Goal: Task Accomplishment & Management: Complete application form

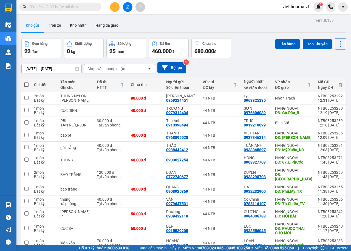
click at [119, 72] on div "Chọn văn phòng nhận" at bounding box center [115, 68] width 63 height 9
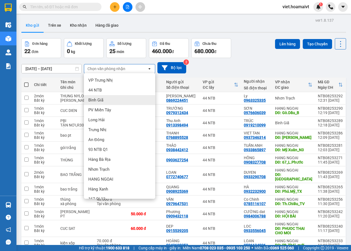
click at [107, 99] on div "Bình Giã" at bounding box center [119, 100] width 71 height 10
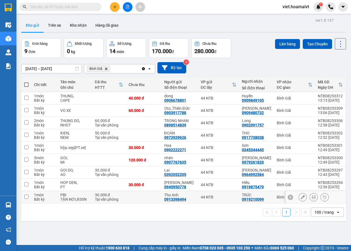
click at [26, 197] on input "checkbox" at bounding box center [26, 196] width 4 height 4
checkbox input "true"
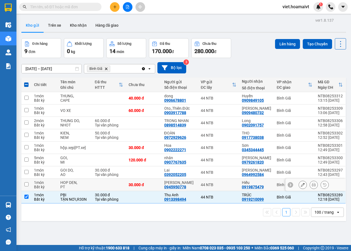
click at [27, 183] on input "checkbox" at bounding box center [26, 184] width 4 height 4
checkbox input "true"
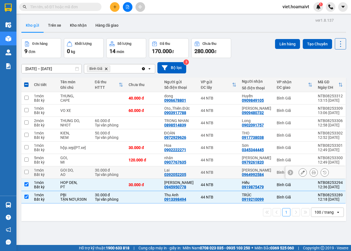
click at [25, 172] on input "checkbox" at bounding box center [26, 172] width 4 height 4
checkbox input "true"
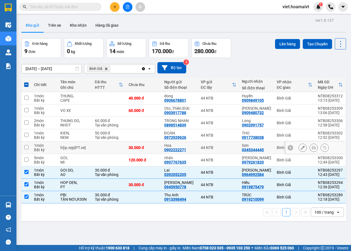
click at [24, 147] on td at bounding box center [26, 147] width 10 height 12
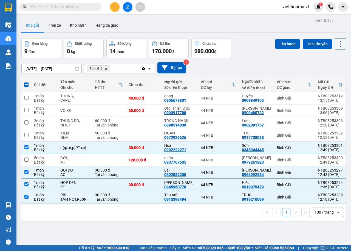
click at [337, 43] on icon at bounding box center [341, 44] width 8 height 8
click at [330, 77] on span "Làm mới" at bounding box center [328, 78] width 15 height 5
checkbox input "false"
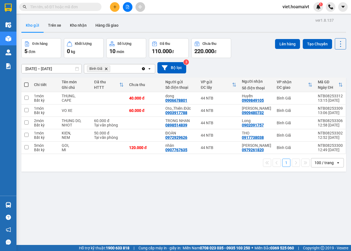
click at [246, 59] on div "[DATE] – [DATE] Press the down arrow key to interact with the calendar and sele…" at bounding box center [183, 67] width 325 height 19
click at [337, 42] on icon at bounding box center [341, 44] width 8 height 8
click at [328, 79] on span "Làm mới" at bounding box center [328, 78] width 15 height 5
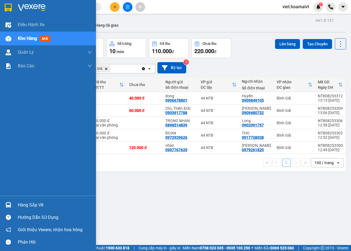
click at [24, 1] on div at bounding box center [48, 9] width 96 height 18
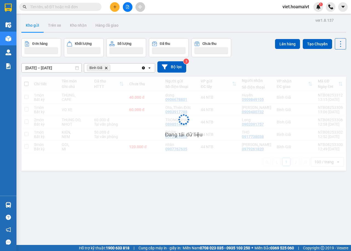
click at [255, 50] on div "Đơn hàng Khối lượng Số lượng Đã thu Chưa thu Lên hàng Tạo Chuyến" at bounding box center [183, 47] width 325 height 19
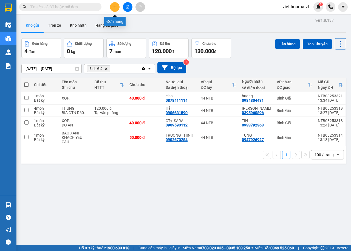
click at [113, 10] on button at bounding box center [115, 7] width 10 height 10
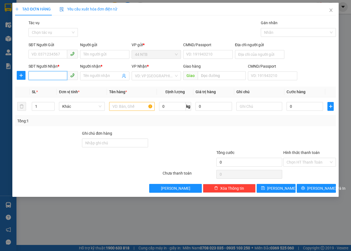
click at [55, 74] on input "SĐT Người Nhận *" at bounding box center [48, 75] width 39 height 9
type input "0899124247"
click at [69, 86] on div "0899124247 - TẤN" at bounding box center [53, 87] width 43 height 6
type input "TẤN"
type input "0899124247"
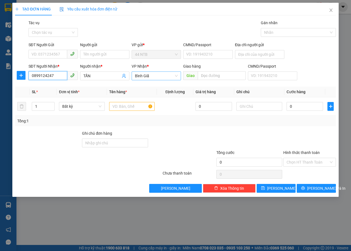
click at [154, 77] on span "Bình Giã" at bounding box center [156, 76] width 43 height 8
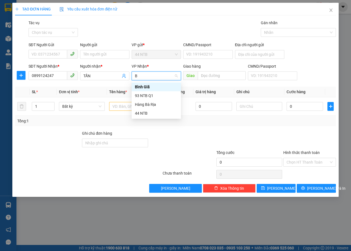
type input "BR"
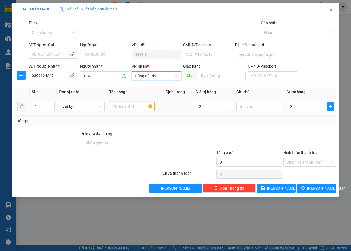
click at [121, 107] on input "text" at bounding box center [132, 106] width 46 height 9
type input "hộp nhỏ"
click at [299, 108] on input "0" at bounding box center [305, 106] width 37 height 9
type input "3"
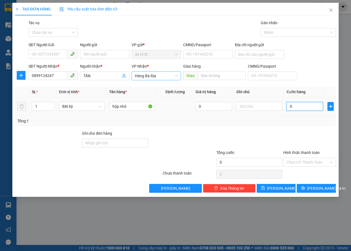
type input "3"
type input "30"
type input "30.000"
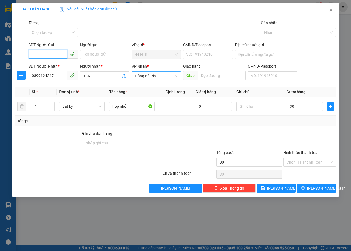
type input "30.000"
click at [56, 55] on input "SĐT Người Gửi" at bounding box center [48, 54] width 39 height 9
type input "0971647994"
click at [88, 54] on input "Người gửi" at bounding box center [104, 54] width 49 height 9
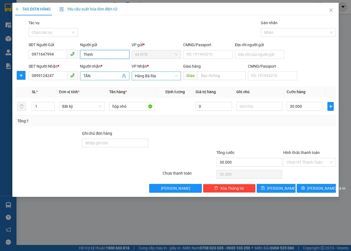
type input "Thịnh"
click at [119, 77] on input "TẤN" at bounding box center [101, 76] width 37 height 6
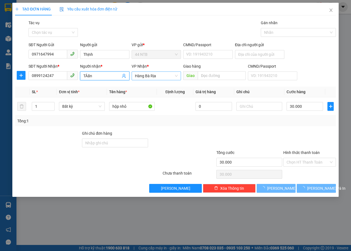
click at [88, 76] on input "TÂấn" at bounding box center [101, 76] width 37 height 6
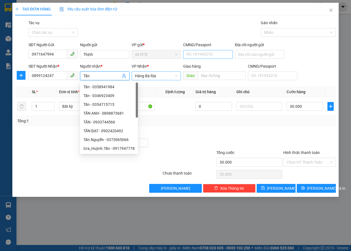
type input "Tấn"
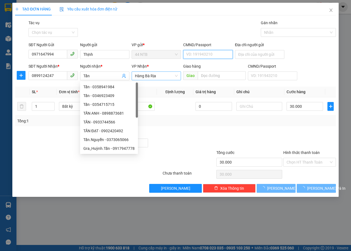
click at [204, 51] on input "CMND/Passport" at bounding box center [207, 54] width 49 height 9
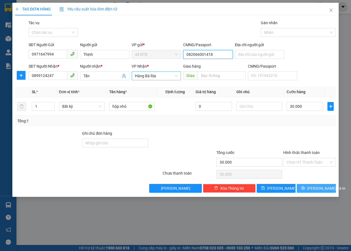
type input "082066001418"
click at [311, 188] on button "[PERSON_NAME] và In" at bounding box center [316, 188] width 39 height 9
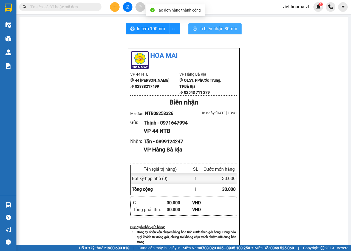
click at [221, 31] on span "In biên nhận 80mm" at bounding box center [219, 28] width 38 height 7
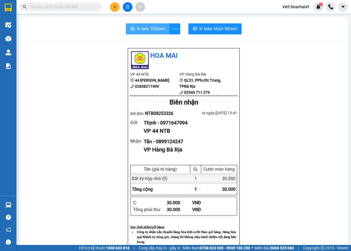
click at [160, 32] on span "In tem 100mm" at bounding box center [151, 28] width 28 height 7
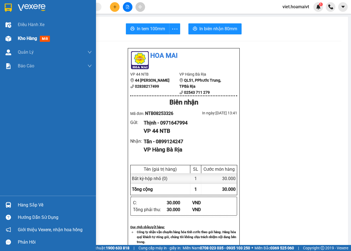
click at [32, 36] on span "Kho hàng" at bounding box center [27, 38] width 19 height 5
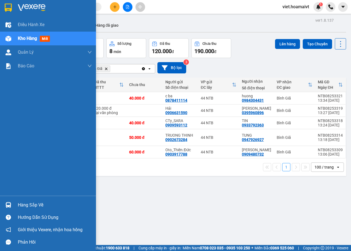
click at [19, 10] on img at bounding box center [32, 8] width 28 height 8
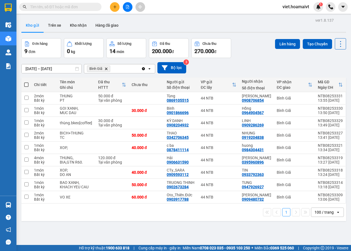
click at [248, 65] on div "[DATE] – [DATE] Press the down arrow key to interact with the calendar and sele…" at bounding box center [183, 67] width 325 height 11
click at [252, 62] on div "[DATE] – [DATE] Press the down arrow key to interact with the calendar and sele…" at bounding box center [183, 67] width 325 height 11
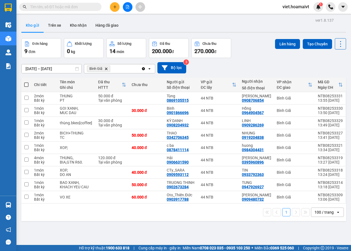
click at [163, 235] on div "ver 1.8.137 Kho gửi Trên xe Kho nhận Hàng đã giao Đơn hàng 9 đơn Khối lượng 0 k…" at bounding box center [184, 141] width 330 height 251
click at [113, 7] on icon "plus" at bounding box center [115, 7] width 4 height 4
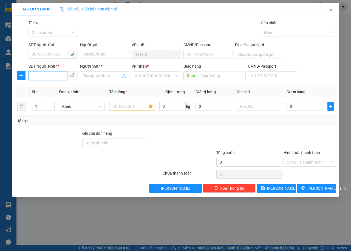
click at [54, 74] on input "SĐT Người Nhận *" at bounding box center [48, 75] width 39 height 9
type input "0886840979"
click at [56, 87] on div "0886840979 - [PERSON_NAME]" at bounding box center [59, 87] width 54 height 6
type input "Hùng"
type input "0886840979"
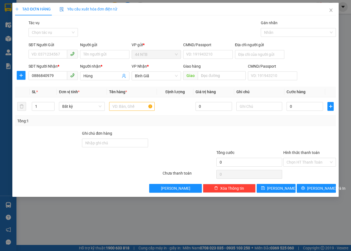
click at [121, 39] on div "Gói vận chuyển * Tiêu chuẩn Tác vụ Chọn tác vụ Gán nhãn Nhãn" at bounding box center [182, 29] width 310 height 19
click at [51, 54] on input "SĐT Người Gửi" at bounding box center [48, 54] width 39 height 9
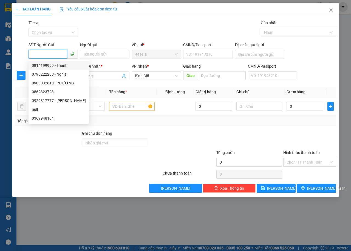
drag, startPoint x: 59, startPoint y: 65, endPoint x: 93, endPoint y: 39, distance: 42.8
click at [59, 64] on div "0814199999 - Thành" at bounding box center [59, 65] width 54 height 6
type input "0814199999"
type input "Thành"
type input "037088009259"
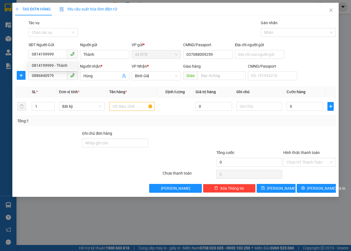
click at [130, 23] on div "Gói vận chuyển * Tiêu chuẩn Tác vụ Chọn tác vụ Gán nhãn Nhãn" at bounding box center [182, 29] width 310 height 19
click at [133, 105] on input "text" at bounding box center [132, 106] width 46 height 9
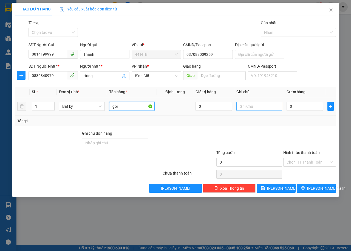
type input "gói"
click at [252, 105] on input "text" at bounding box center [260, 106] width 46 height 9
type input "d"
type input "đt"
click at [299, 109] on input "0" at bounding box center [305, 106] width 37 height 9
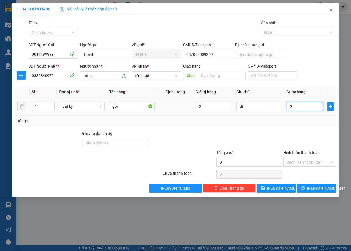
type input "3"
type input "30"
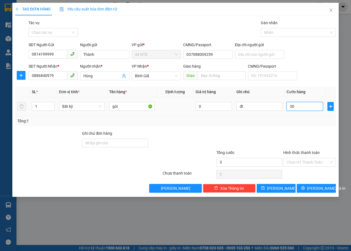
type input "30"
type input "30.000"
click at [248, 99] on td "đt" at bounding box center [259, 106] width 50 height 18
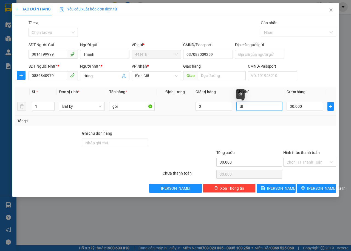
drag, startPoint x: 231, startPoint y: 109, endPoint x: 186, endPoint y: 113, distance: 45.2
click at [188, 116] on div "SL * Đơn vị tính * Tên hàng * Định lượng Giá trị hàng Ghi chú Cước hàng 1 Bất k…" at bounding box center [175, 106] width 321 height 40
type input "D"
type input "ĐIỆN THOẠI"
click at [309, 162] on input "Hình thức thanh toán" at bounding box center [308, 162] width 42 height 8
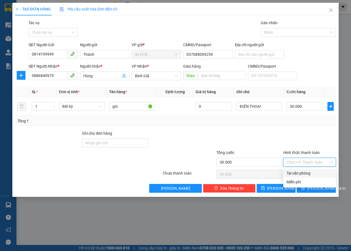
click at [314, 173] on div "Tại văn phòng" at bounding box center [310, 173] width 46 height 6
type input "0"
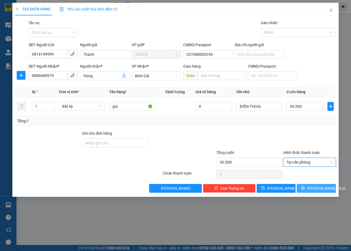
click at [319, 189] on span "[PERSON_NAME] và In" at bounding box center [327, 188] width 38 height 6
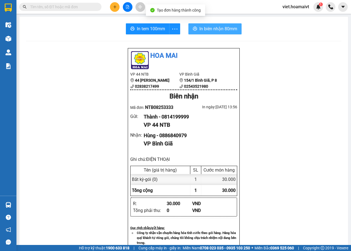
click at [202, 27] on span "In biên nhận 80mm" at bounding box center [219, 28] width 38 height 7
click at [228, 28] on span "In biên nhận 80mm" at bounding box center [220, 28] width 38 height 7
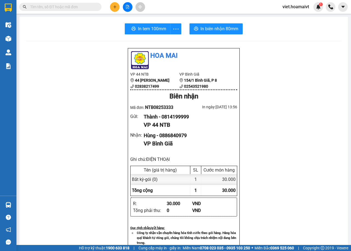
click at [295, 142] on div "Hoa Mai VP 44 NTB 44 [PERSON_NAME] 02838217499 VP Bình Giã 154/1 [GEOGRAPHIC_…" at bounding box center [184, 228] width 316 height 361
click at [148, 27] on span "In tem 100mm" at bounding box center [152, 28] width 28 height 7
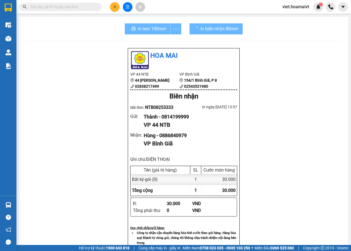
click at [300, 144] on div "Hoa Mai VP 44 NTB 44 [PERSON_NAME] 02838217499 VP Bình Giã 154/1 [GEOGRAPHIC_…" at bounding box center [184, 228] width 316 height 361
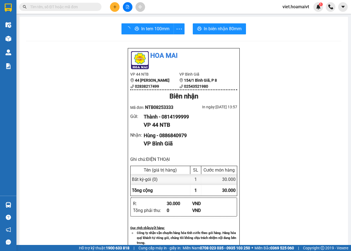
click at [299, 144] on div "Hoa Mai VP 44 NTB 44 [PERSON_NAME] 02838217499 VP Bình Giã 154/1 [GEOGRAPHIC_…" at bounding box center [184, 228] width 316 height 361
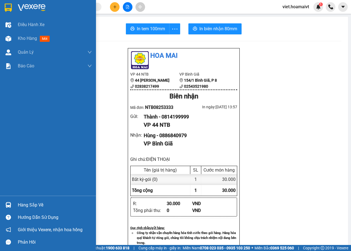
click at [13, 6] on div at bounding box center [9, 8] width 10 height 10
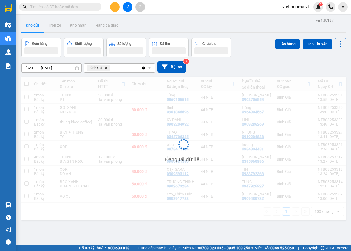
click at [268, 65] on div "[DATE] – [DATE] Press the down arrow key to interact with the calendar and sele…" at bounding box center [183, 66] width 325 height 11
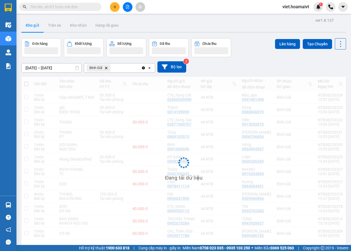
click at [268, 65] on div "[DATE] – [DATE] Press the down arrow key to interact with the calendar and sele…" at bounding box center [183, 66] width 325 height 11
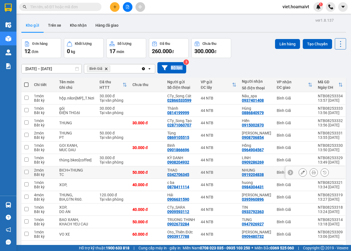
scroll to position [25, 0]
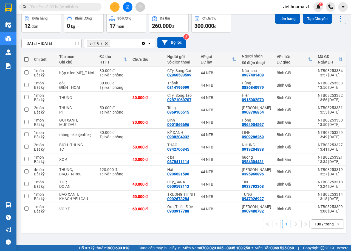
click at [203, 225] on div "1 100 / trang open" at bounding box center [184, 223] width 321 height 9
click at [123, 234] on div "ver 1.8.137 Kho gửi Trên xe Kho nhận Hàng đã giao Đơn hàng 12 đơn Khối lượng 0 …" at bounding box center [184, 116] width 330 height 251
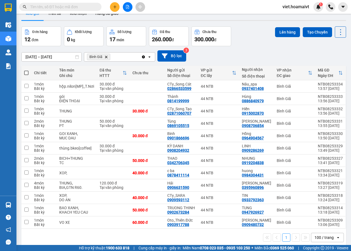
scroll to position [0, 0]
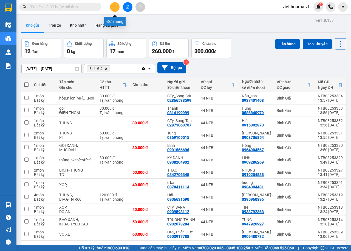
click at [118, 10] on button at bounding box center [115, 7] width 10 height 10
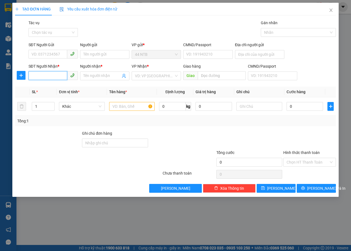
click at [55, 76] on input "SĐT Người Nhận *" at bounding box center [48, 75] width 39 height 9
click at [62, 88] on div "0363403427 - Nam" at bounding box center [59, 87] width 54 height 6
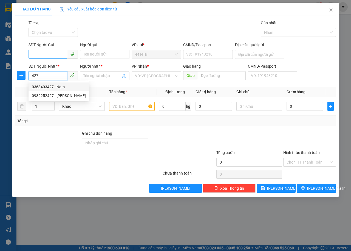
type input "0363403427"
type input "Nam"
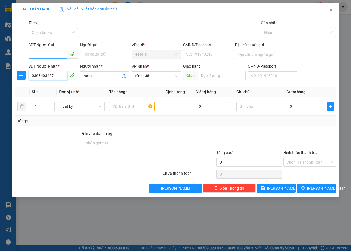
type input "0363403427"
click at [51, 56] on input "SĐT Người Gửi" at bounding box center [48, 54] width 39 height 9
click at [58, 65] on div "0914011911 - BBI" at bounding box center [53, 65] width 43 height 6
type input "0914011911"
type input "BBI"
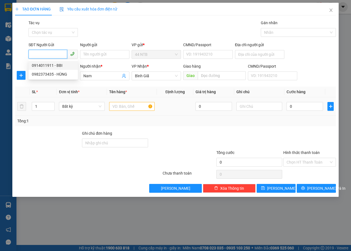
type input "079057020879"
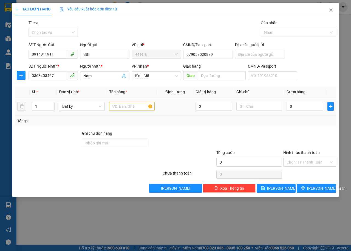
click at [130, 113] on td at bounding box center [132, 106] width 50 height 18
click at [129, 107] on input "text" at bounding box center [132, 106] width 46 height 9
type input "THÙNG"
click at [297, 104] on input "0" at bounding box center [305, 106] width 37 height 9
type input "4"
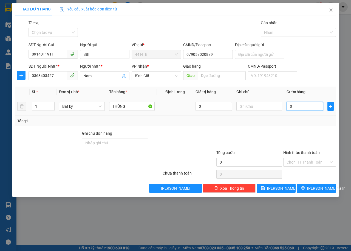
type input "4"
type input "40"
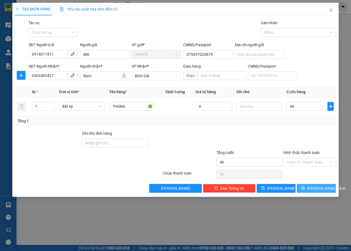
type input "40.000"
click at [322, 187] on span "[PERSON_NAME] và In" at bounding box center [327, 188] width 38 height 6
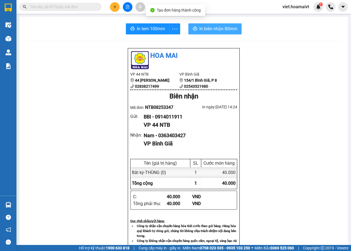
click at [197, 29] on button "In biên nhận 80mm" at bounding box center [215, 28] width 53 height 11
click at [213, 27] on span "In biên nhận 80mm" at bounding box center [219, 28] width 38 height 7
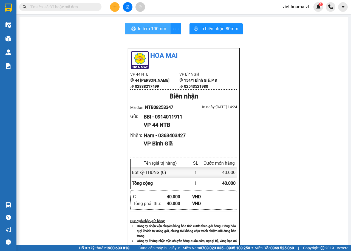
click at [151, 28] on span "In tem 100mm" at bounding box center [152, 28] width 28 height 7
click at [118, 9] on button at bounding box center [115, 7] width 10 height 10
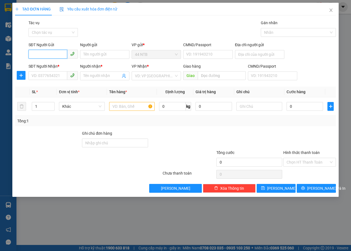
click at [59, 53] on input "SĐT Người Gửi" at bounding box center [48, 54] width 39 height 9
type input "0906324748"
click at [89, 57] on input "Người gửi" at bounding box center [104, 54] width 49 height 9
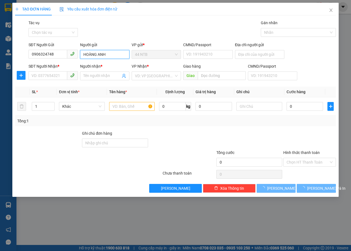
type input "HOÀNG ANH"
click at [128, 18] on div "TẠO ĐƠN HÀNG Yêu cầu xuất hóa đơn điện tử Transit Pickup Surcharge Ids Transit …" at bounding box center [175, 98] width 321 height 190
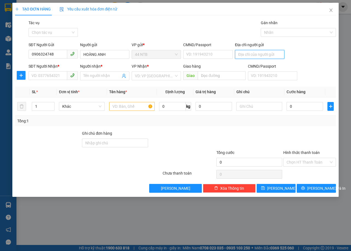
click at [246, 57] on input "Địa chỉ người gửi" at bounding box center [259, 54] width 49 height 9
type input "260/9A NGUYỄN THÁI BÌNH"
click at [157, 30] on div "Gói vận chuyển * Tiêu chuẩn Tác vụ Chọn tác vụ Gán nhãn Nhãn" at bounding box center [182, 29] width 310 height 19
click at [51, 76] on input "SĐT Người Nhận *" at bounding box center [48, 75] width 39 height 9
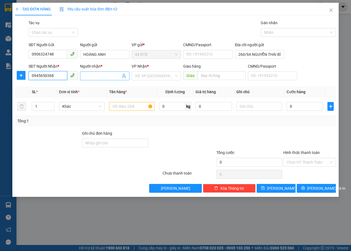
type input "0945650368"
click at [95, 76] on input "Người nhận *" at bounding box center [101, 76] width 37 height 6
type input "BÌNH"
click at [147, 30] on div "Gói vận chuyển * Tiêu chuẩn Tác vụ Chọn tác vụ Gán nhãn Nhãn" at bounding box center [182, 29] width 310 height 19
click at [153, 75] on input "search" at bounding box center [154, 76] width 39 height 8
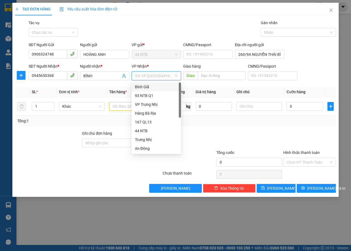
click at [153, 84] on div "Bình Giã" at bounding box center [156, 87] width 43 height 6
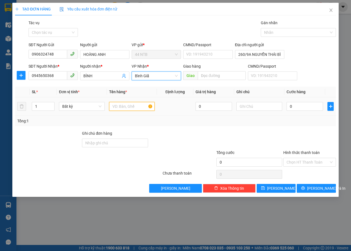
click at [128, 104] on input "text" at bounding box center [132, 106] width 46 height 9
type input "HỘP"
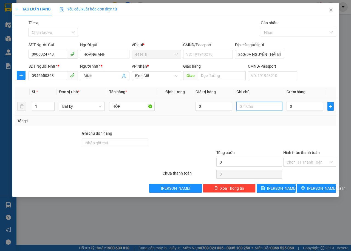
click at [256, 109] on input "text" at bounding box center [260, 106] width 46 height 9
type input "SẮT THÉP"
click at [296, 106] on input "0" at bounding box center [305, 106] width 37 height 9
type input "3"
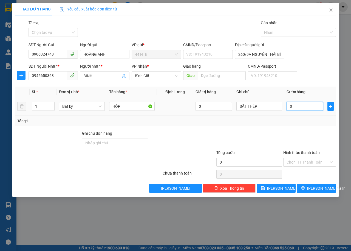
type input "3"
type input "30"
click at [324, 186] on span "[PERSON_NAME] và In" at bounding box center [327, 188] width 38 height 6
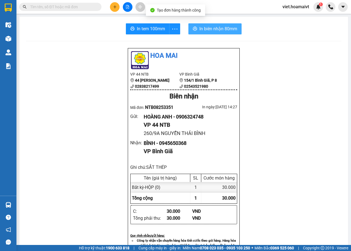
click at [201, 30] on span "In biên nhận 80mm" at bounding box center [219, 28] width 38 height 7
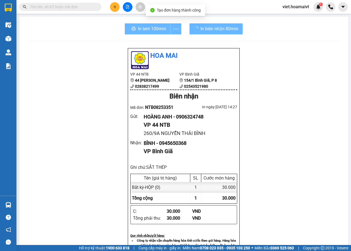
click at [282, 142] on div "Hoa Mai VP 44 NTB 44 [PERSON_NAME] 02838217499 VP Bình Giã 154/1 [GEOGRAPHIC_…" at bounding box center [184, 242] width 316 height 389
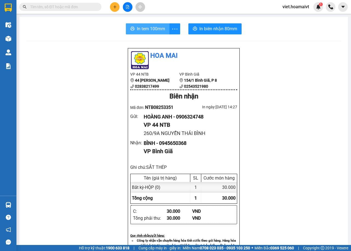
click at [152, 33] on button "In tem 100mm" at bounding box center [148, 28] width 44 height 11
click at [290, 123] on div "Hoa Mai VP 44 NTB 44 [PERSON_NAME] 02838217499 VP Bình Giã 154/1 [GEOGRAPHIC_…" at bounding box center [184, 242] width 316 height 389
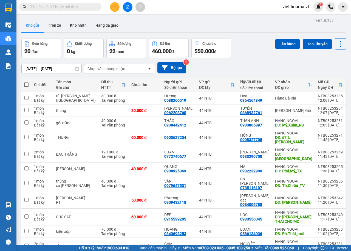
click at [84, 7] on input "text" at bounding box center [62, 7] width 65 height 6
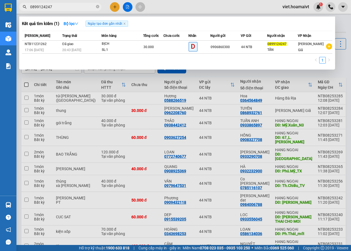
type input "0899124247"
click at [234, 124] on div at bounding box center [175, 125] width 351 height 251
click at [98, 5] on icon "close-circle" at bounding box center [97, 6] width 3 height 3
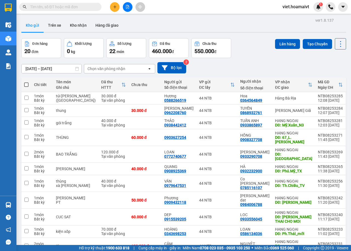
click at [91, 6] on input "text" at bounding box center [62, 7] width 65 height 6
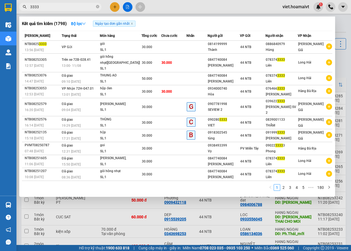
type input "3333"
click at [158, 217] on div at bounding box center [175, 125] width 351 height 251
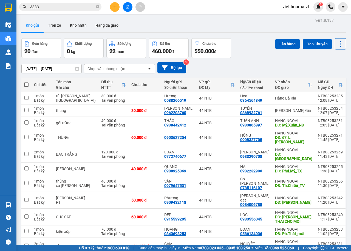
click at [97, 5] on span at bounding box center [97, 6] width 3 height 5
